Goal: Task Accomplishment & Management: Manage account settings

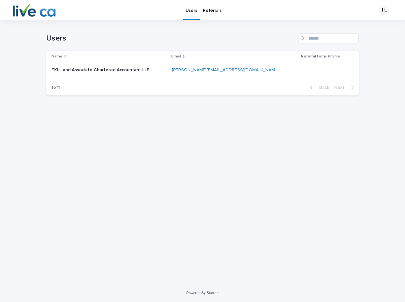
click at [121, 140] on div "Loading... Saving… Loading... Saving… Users Name Email Referral Firms Profile T…" at bounding box center [202, 143] width 319 height 247
click at [124, 69] on p "TKLL and Associate Chartered Accountant LLP" at bounding box center [101, 69] width 100 height 7
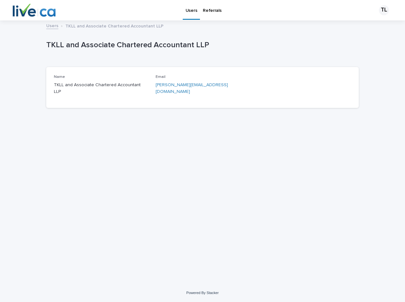
click at [206, 10] on p "Referrals" at bounding box center [212, 6] width 19 height 13
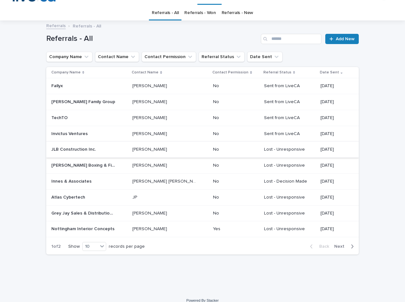
scroll to position [23, 0]
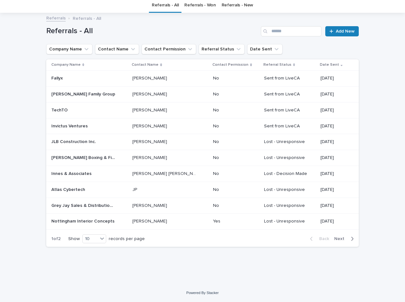
click at [78, 127] on p "Invictus Ventures" at bounding box center [70, 125] width 38 height 7
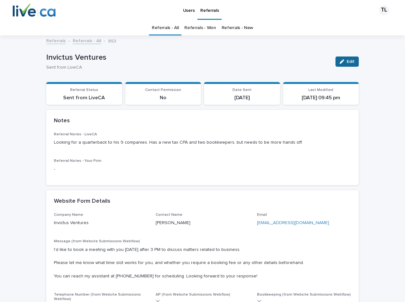
click at [340, 60] on icon "button" at bounding box center [342, 61] width 4 height 4
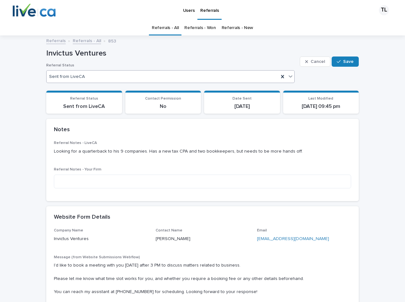
click at [172, 80] on div "Sent from LiveCA" at bounding box center [163, 76] width 232 height 9
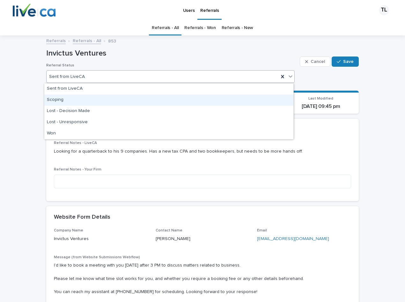
click at [73, 102] on div "Scoping" at bounding box center [168, 100] width 249 height 11
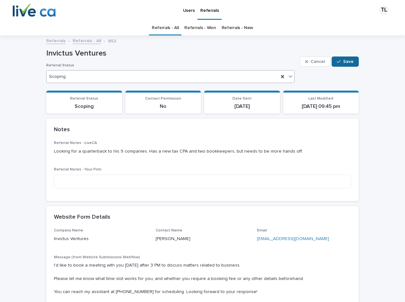
click at [344, 61] on span "Save" at bounding box center [349, 61] width 11 height 4
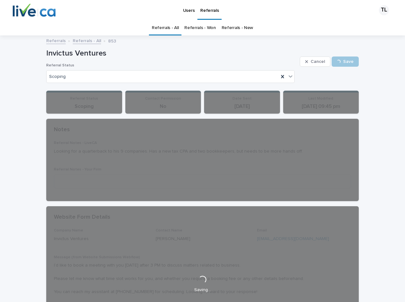
click at [166, 29] on link "Referrals - All" at bounding box center [165, 27] width 27 height 15
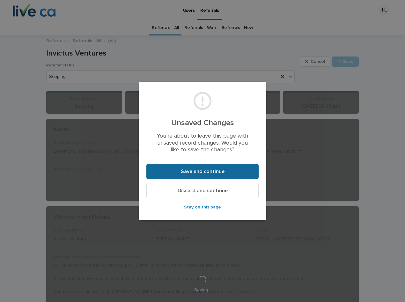
click at [206, 172] on span "Save and continue" at bounding box center [203, 171] width 44 height 5
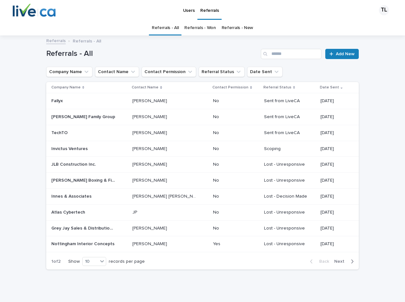
click at [163, 134] on p "[PERSON_NAME]" at bounding box center [151, 132] width 36 height 7
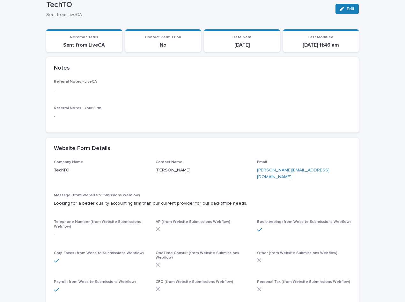
scroll to position [64, 0]
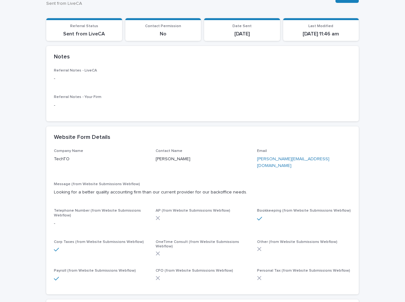
click at [157, 162] on p "[PERSON_NAME]" at bounding box center [203, 159] width 94 height 7
drag, startPoint x: 151, startPoint y: 159, endPoint x: 164, endPoint y: 156, distance: 12.8
click at [164, 156] on div "Company Name TechTO Contact Name [PERSON_NAME] Email [PERSON_NAME][EMAIL_ADDRES…" at bounding box center [203, 218] width 298 height 138
copy p "[PERSON_NAME]"
click at [251, 137] on div "Website Form Details" at bounding box center [201, 137] width 295 height 7
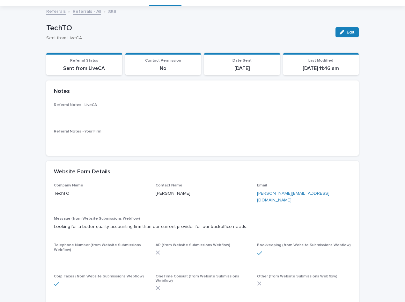
scroll to position [0, 0]
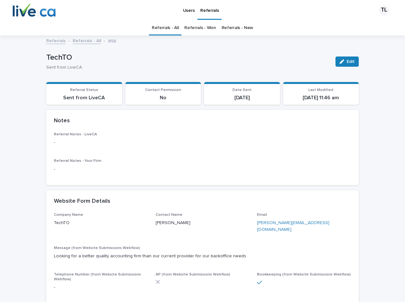
click at [171, 26] on link "Referrals - All" at bounding box center [165, 27] width 27 height 15
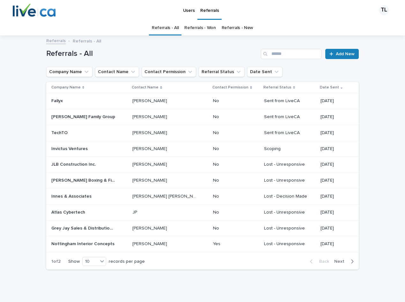
click at [188, 13] on p "Users" at bounding box center [188, 6] width 11 height 13
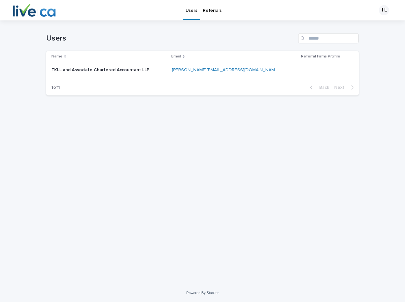
click at [203, 11] on p "Referrals" at bounding box center [212, 6] width 19 height 13
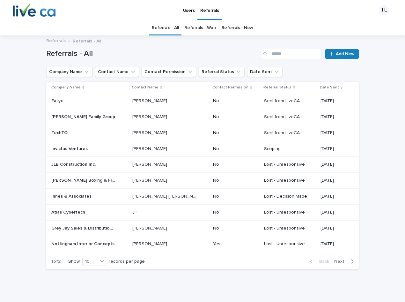
click at [169, 28] on link "Referrals - All" at bounding box center [165, 27] width 27 height 15
click at [85, 133] on p at bounding box center [83, 132] width 64 height 5
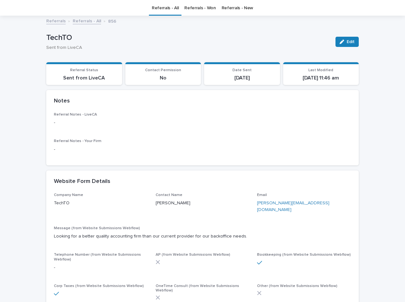
scroll to position [20, 0]
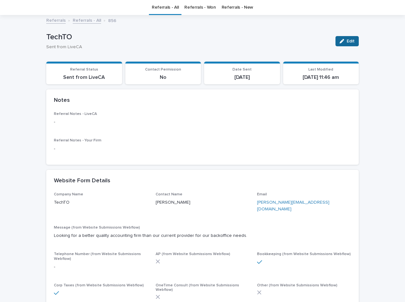
click at [340, 42] on icon "button" at bounding box center [342, 41] width 4 height 4
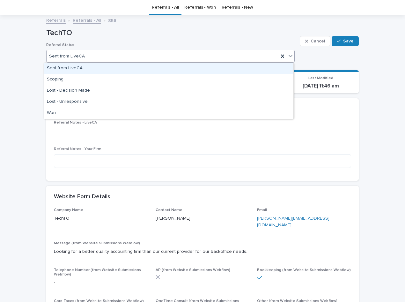
click at [116, 51] on div "Sent from LiveCA" at bounding box center [170, 56] width 249 height 13
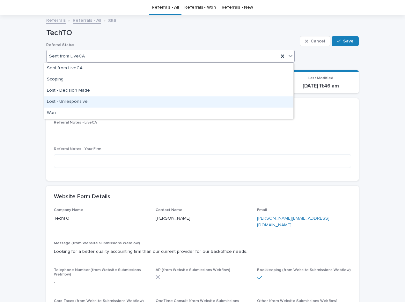
click at [85, 104] on div "Lost - Unresponsive" at bounding box center [168, 101] width 249 height 11
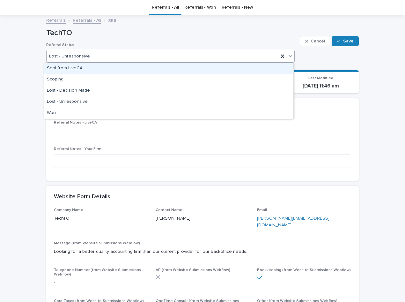
click at [188, 61] on div "Lost - Unresponsive" at bounding box center [170, 56] width 249 height 13
click at [68, 72] on div "Sent from LiveCA" at bounding box center [168, 68] width 249 height 11
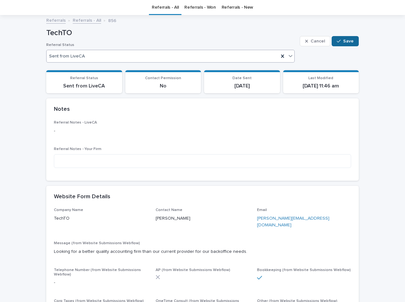
click at [355, 42] on button "Save" at bounding box center [345, 41] width 27 height 10
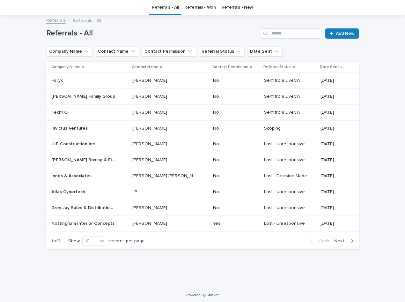
scroll to position [20, 0]
click at [144, 96] on p "[PERSON_NAME]" at bounding box center [151, 96] width 36 height 7
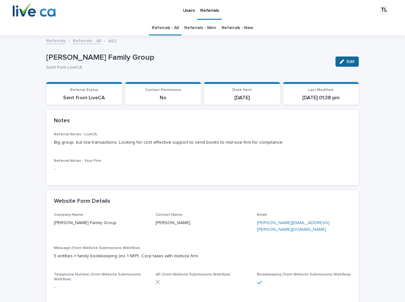
click at [341, 59] on icon "button" at bounding box center [342, 61] width 4 height 4
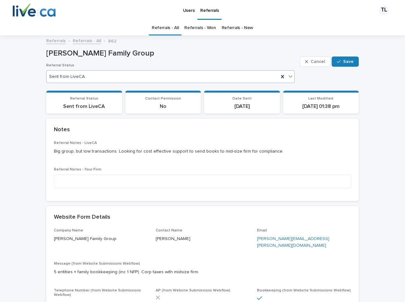
drag, startPoint x: 175, startPoint y: 77, endPoint x: 169, endPoint y: 80, distance: 6.4
click at [175, 76] on div "Sent from LiveCA" at bounding box center [163, 76] width 232 height 9
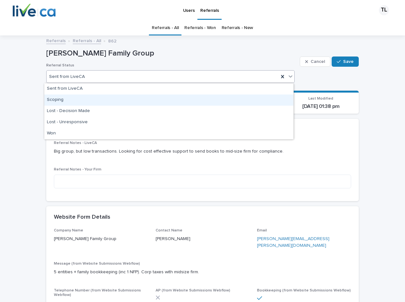
click at [85, 103] on div "Scoping" at bounding box center [168, 100] width 249 height 11
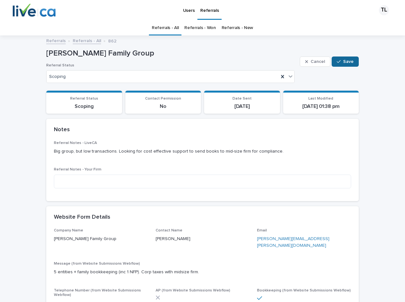
click at [347, 60] on span "Save" at bounding box center [349, 61] width 11 height 4
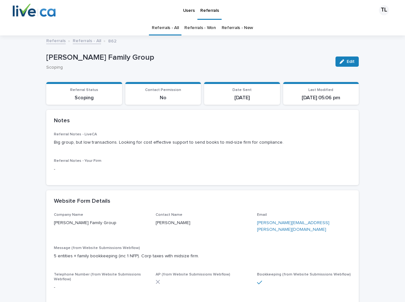
click at [169, 27] on link "Referrals - All" at bounding box center [165, 27] width 27 height 15
